Goal: Information Seeking & Learning: Learn about a topic

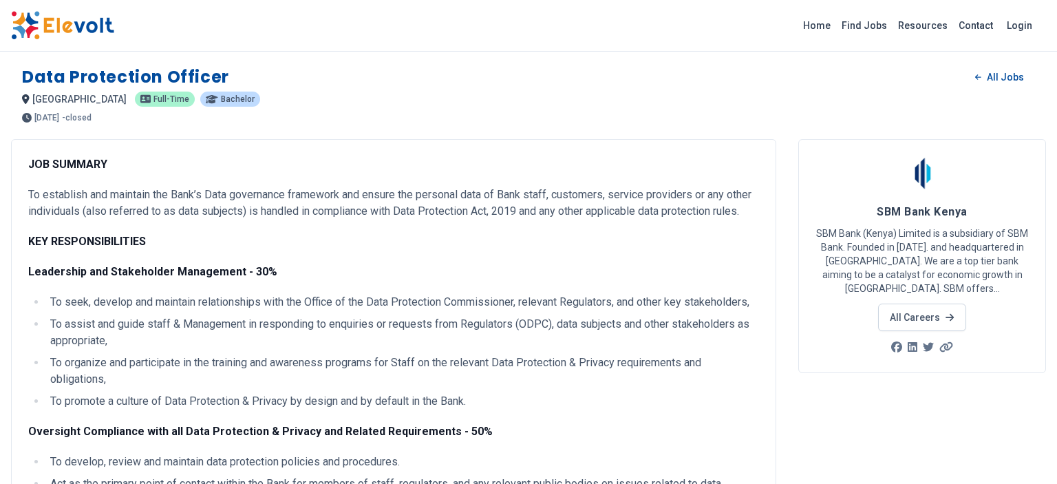
click at [785, 81] on div "Data Protection Officer All Jobs" at bounding box center [528, 77] width 1013 height 22
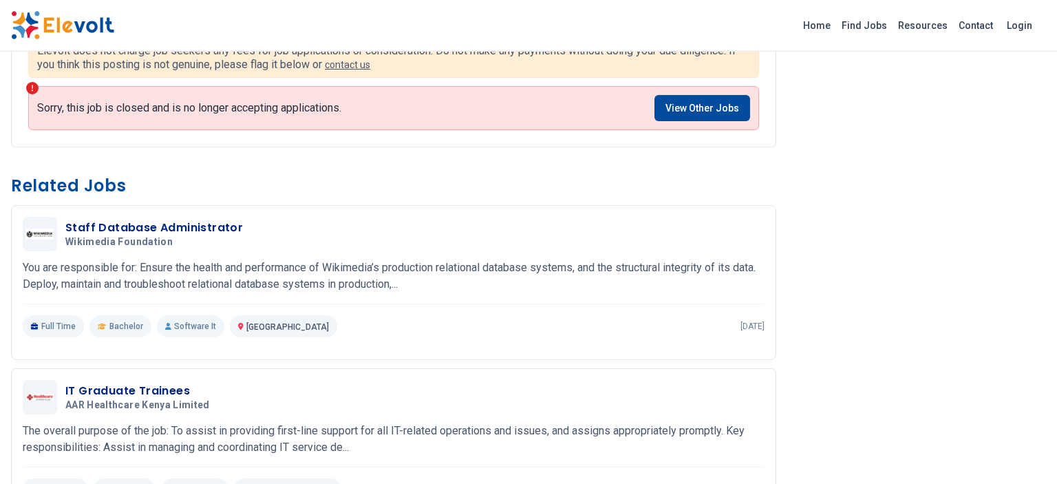
scroll to position [1781, 0]
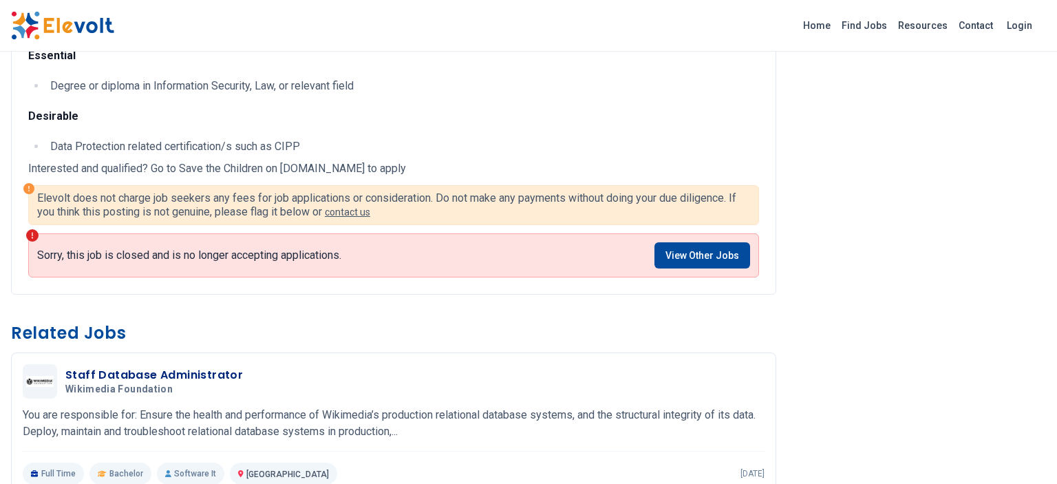
scroll to position [1562, 0]
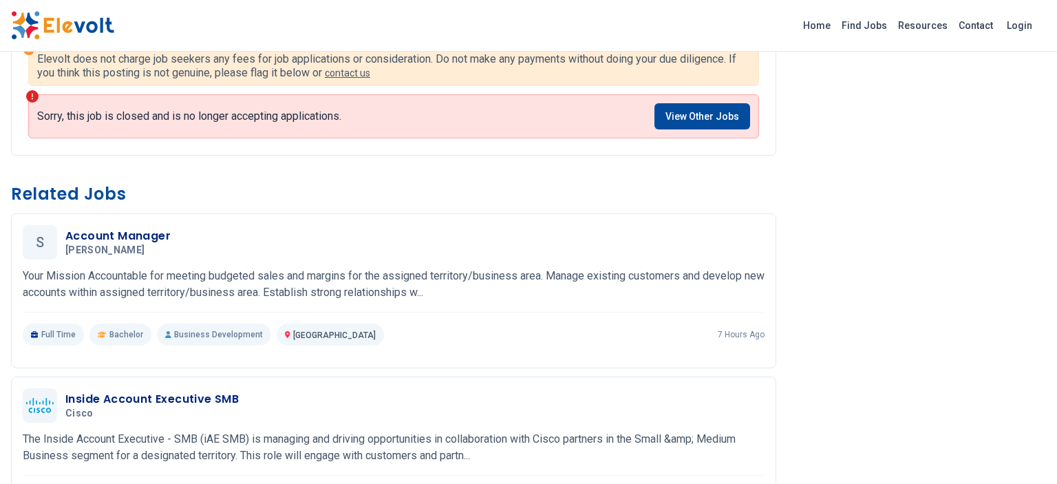
scroll to position [476, 0]
